Goal: Task Accomplishment & Management: Manage account settings

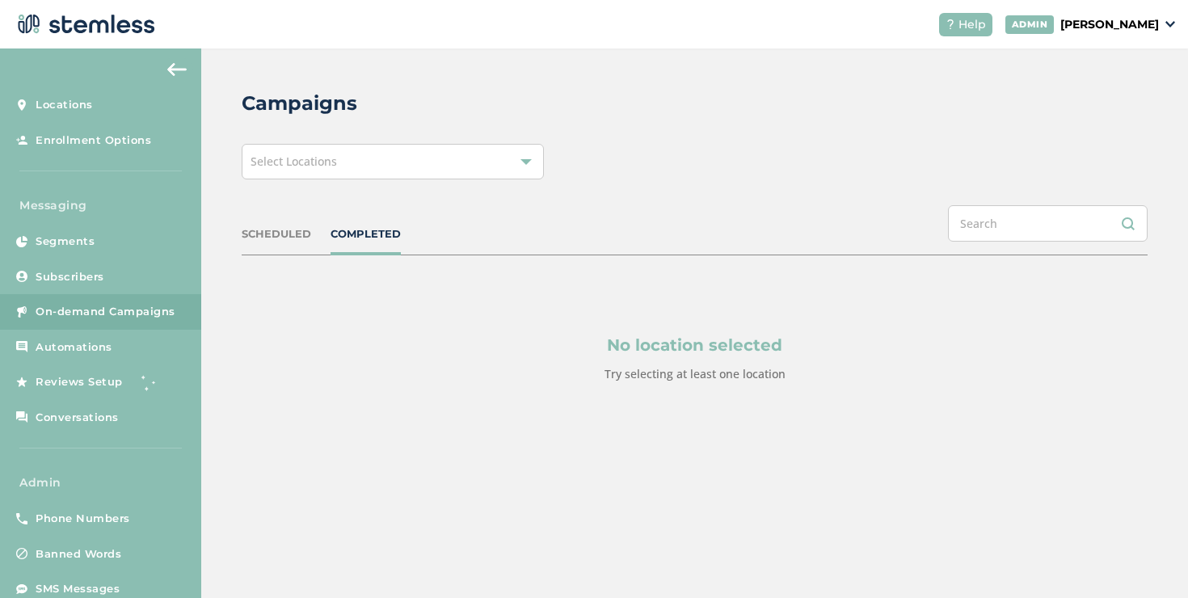
click at [492, 169] on div "Select Locations" at bounding box center [393, 162] width 302 height 36
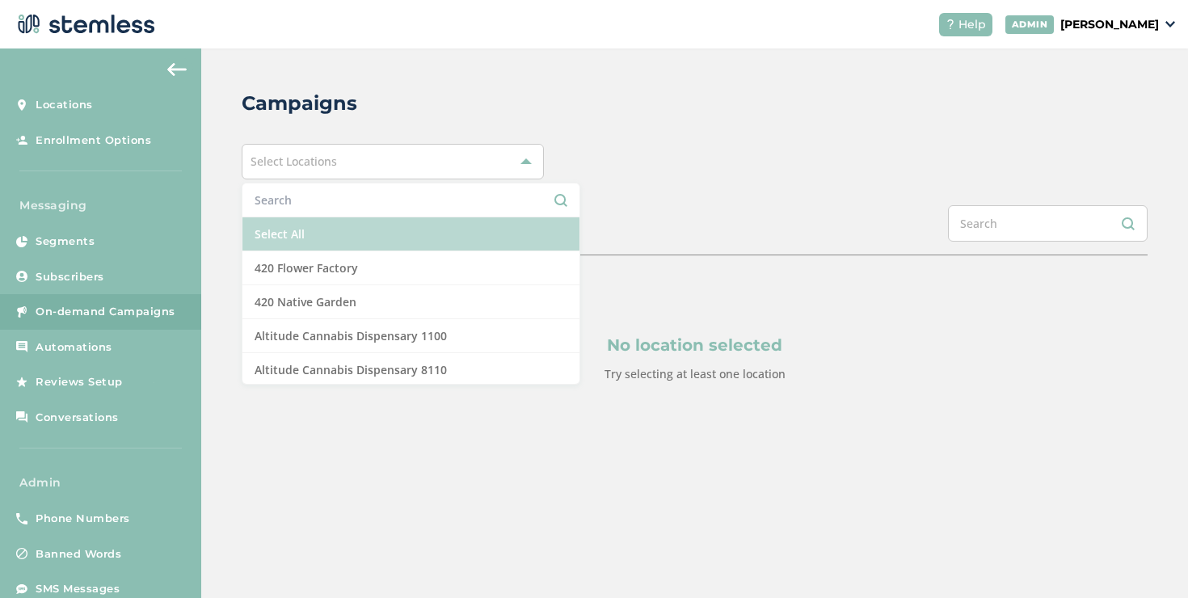
click at [413, 226] on li "Select All" at bounding box center [410, 234] width 337 height 34
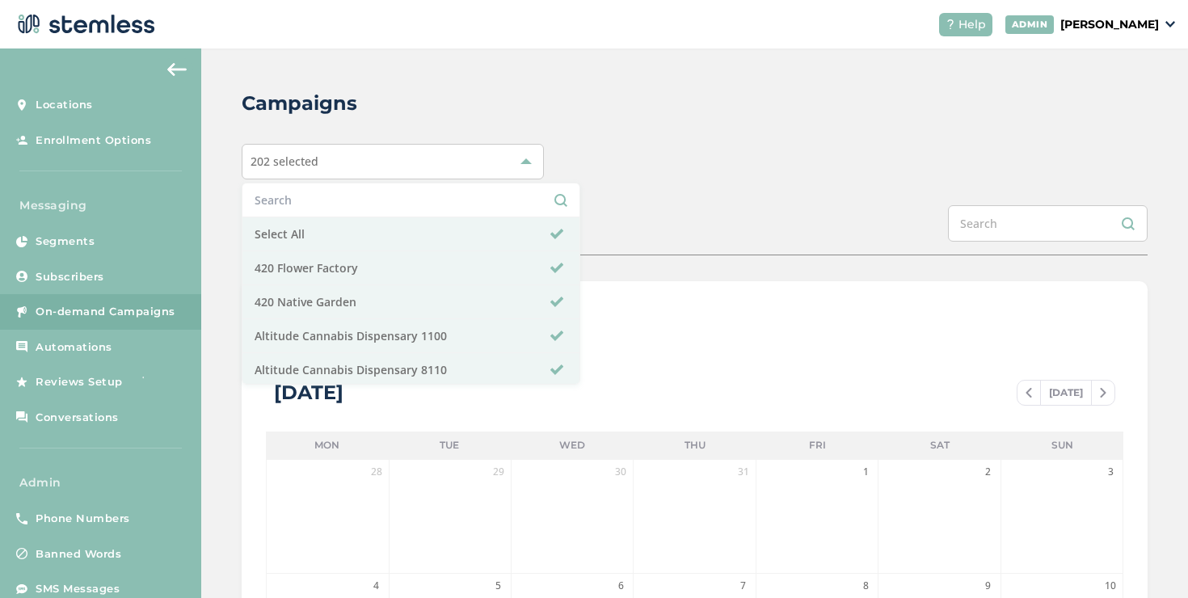
click at [571, 193] on div "Campaigns 202 selected Select All 420 Flower Factory 420 Native Garden Altitude…" at bounding box center [694, 571] width 987 height 1046
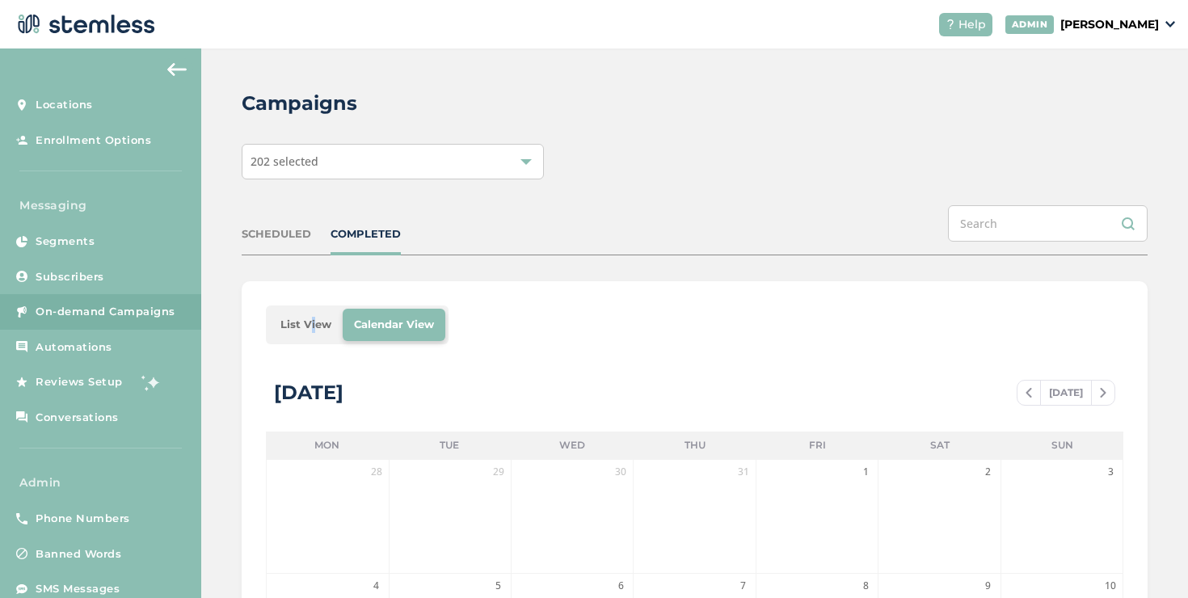
click at [306, 319] on li "List View" at bounding box center [306, 325] width 74 height 32
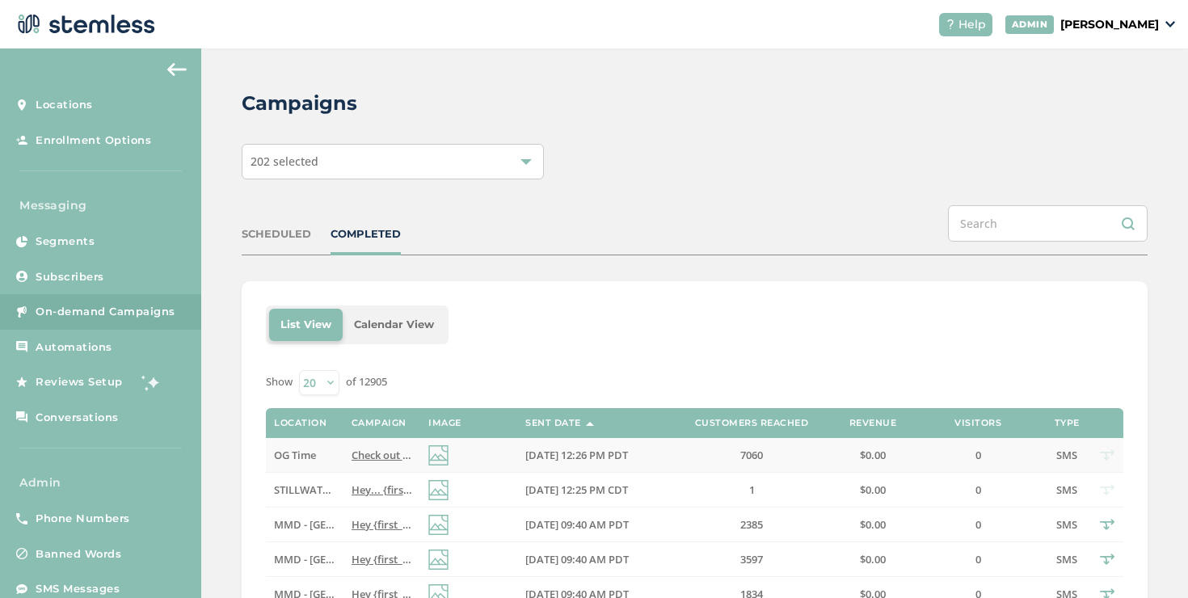
click at [366, 466] on td "Check out our specials [DATE]! Reply END to cancel" at bounding box center [382, 455] width 77 height 35
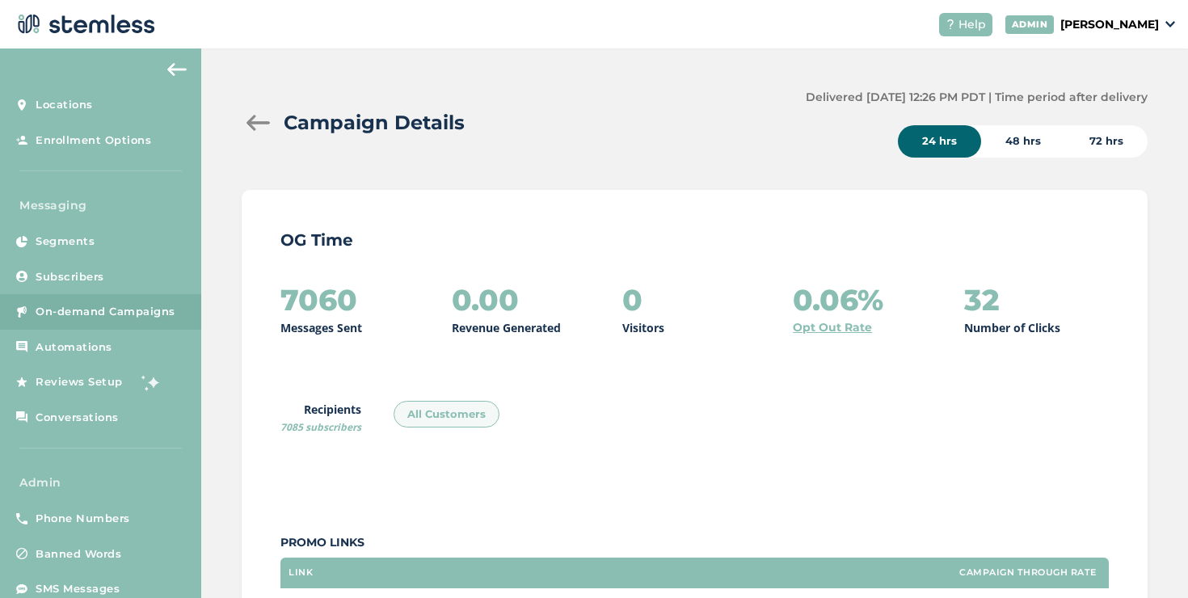
click at [253, 125] on div at bounding box center [258, 123] width 32 height 16
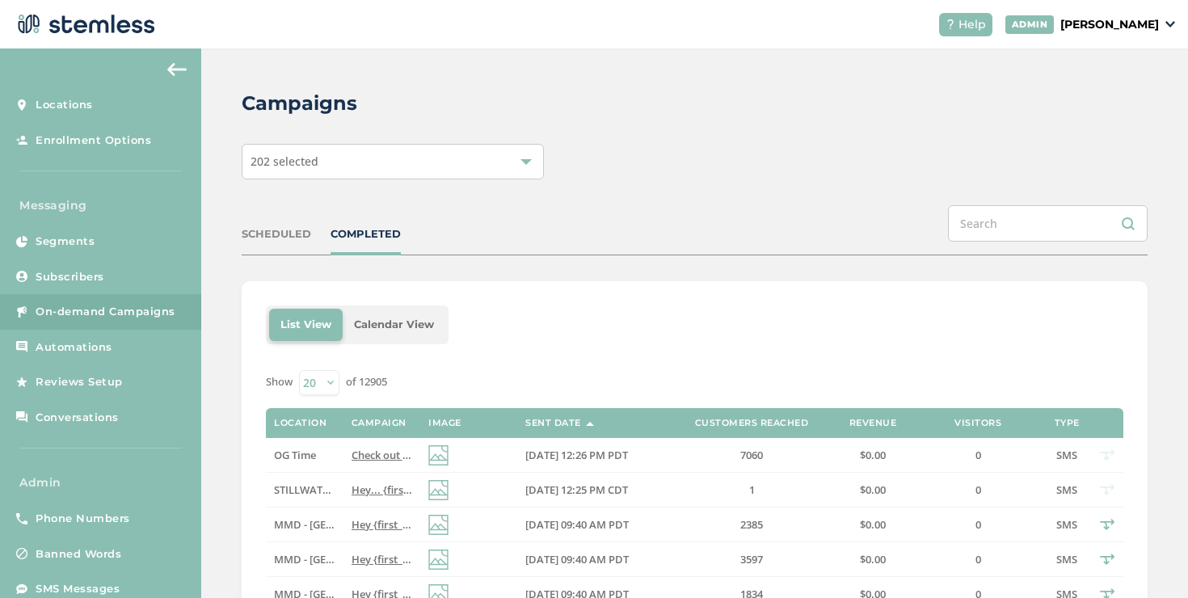
click at [352, 458] on span "Check out our specials [DATE]! Reply END to cancel" at bounding box center [477, 455] width 251 height 15
